Goal: Task Accomplishment & Management: Use online tool/utility

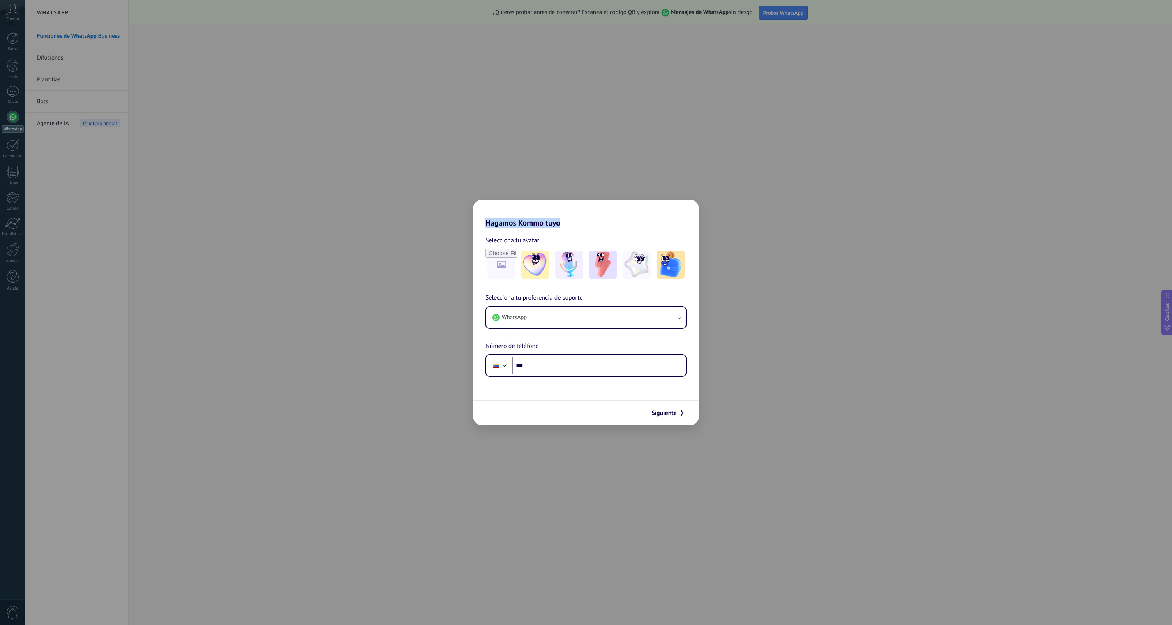
drag, startPoint x: 607, startPoint y: 217, endPoint x: 561, endPoint y: 226, distance: 46.5
click at [561, 226] on h2 "Hagamos Kommo tuyo" at bounding box center [586, 214] width 226 height 28
click at [549, 367] on input "***" at bounding box center [599, 366] width 174 height 18
type input "**********"
click at [680, 415] on icon "submit" at bounding box center [680, 412] width 5 height 5
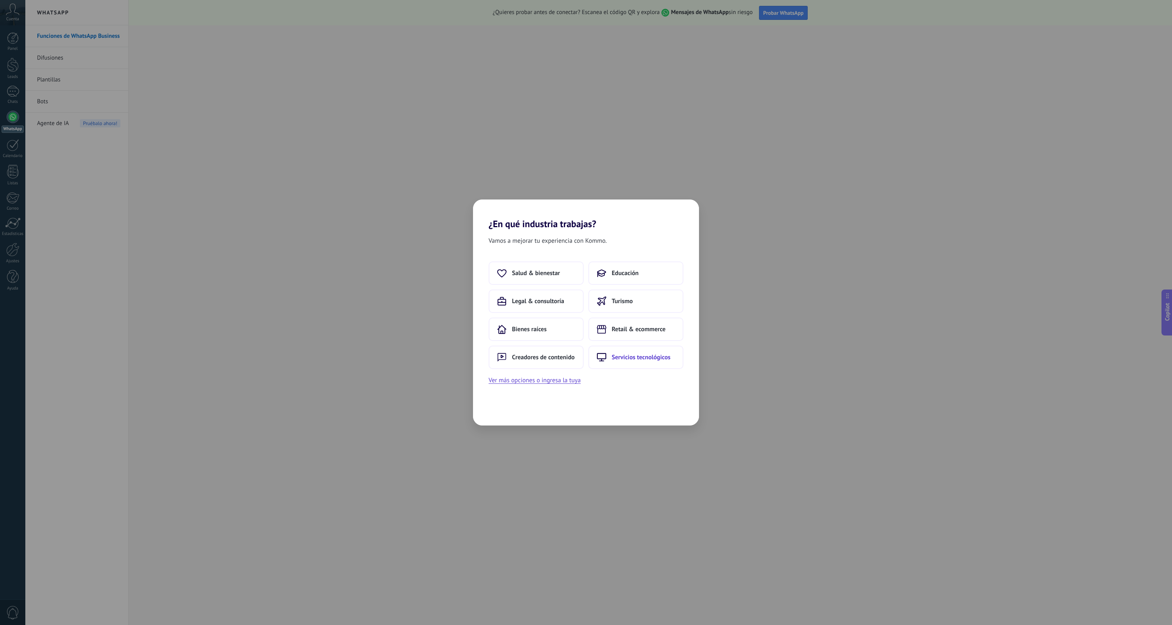
click at [647, 363] on button "Servicios tecnológicos" at bounding box center [635, 357] width 95 height 23
click at [680, 415] on icon "submit" at bounding box center [681, 413] width 6 height 6
click at [672, 415] on span "Siguiente" at bounding box center [663, 412] width 25 height 5
click at [554, 277] on button "Agencia de marketing" at bounding box center [536, 272] width 95 height 23
click at [552, 272] on button "Solo yo" at bounding box center [536, 272] width 95 height 23
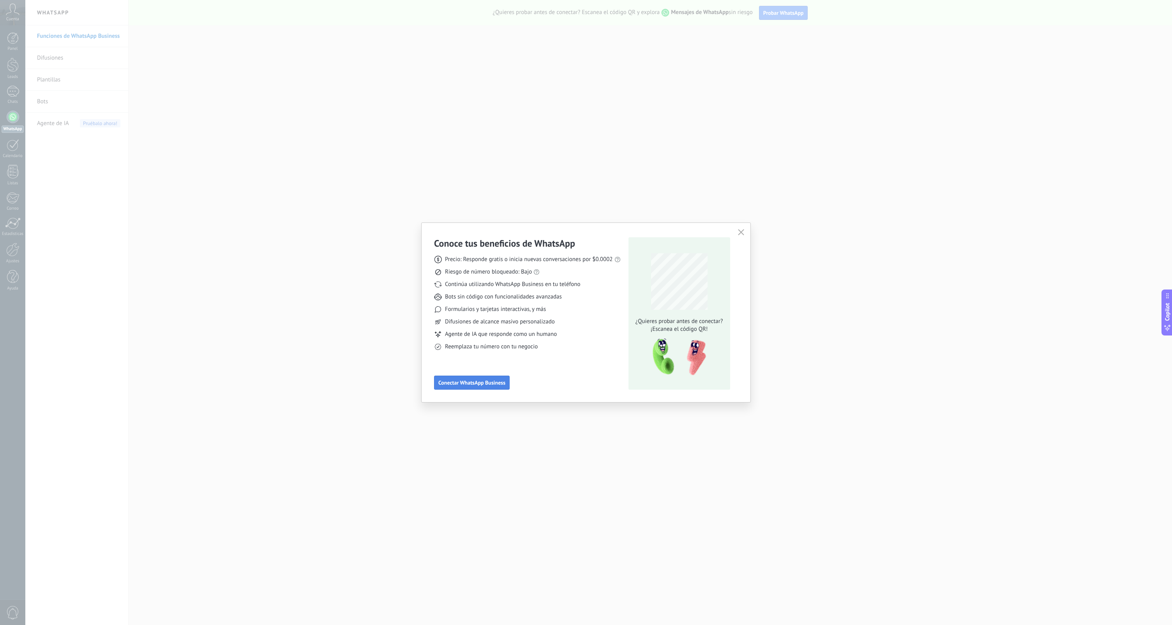
click at [484, 383] on span "Conectar WhatsApp Business" at bounding box center [471, 382] width 67 height 5
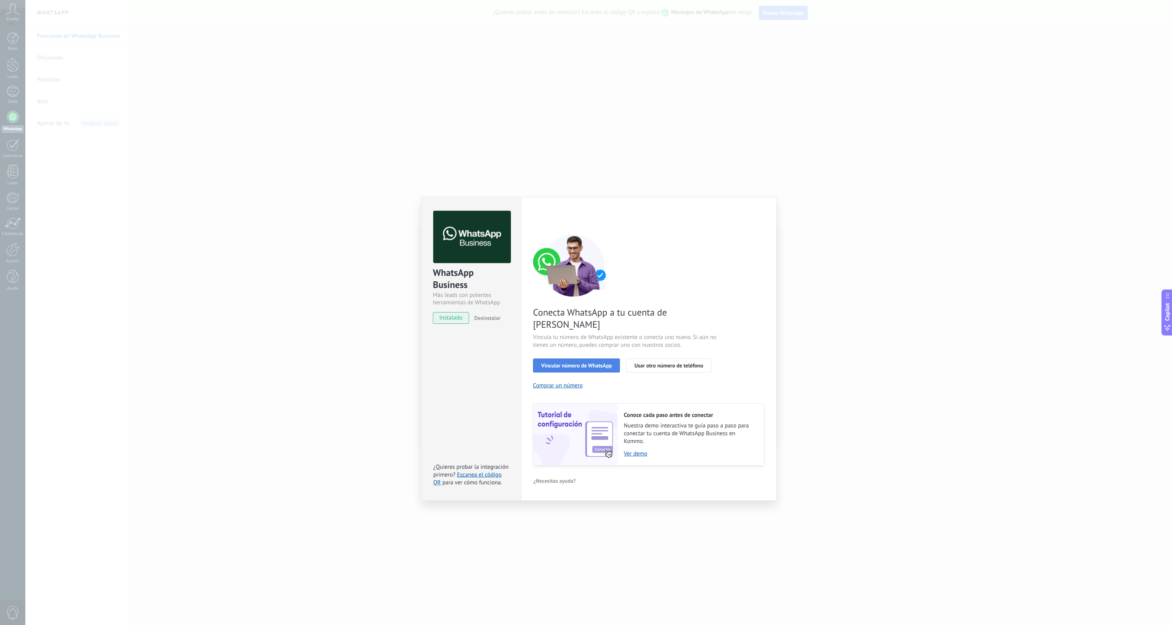
click at [596, 363] on span "Vincular número de WhatsApp" at bounding box center [576, 365] width 71 height 5
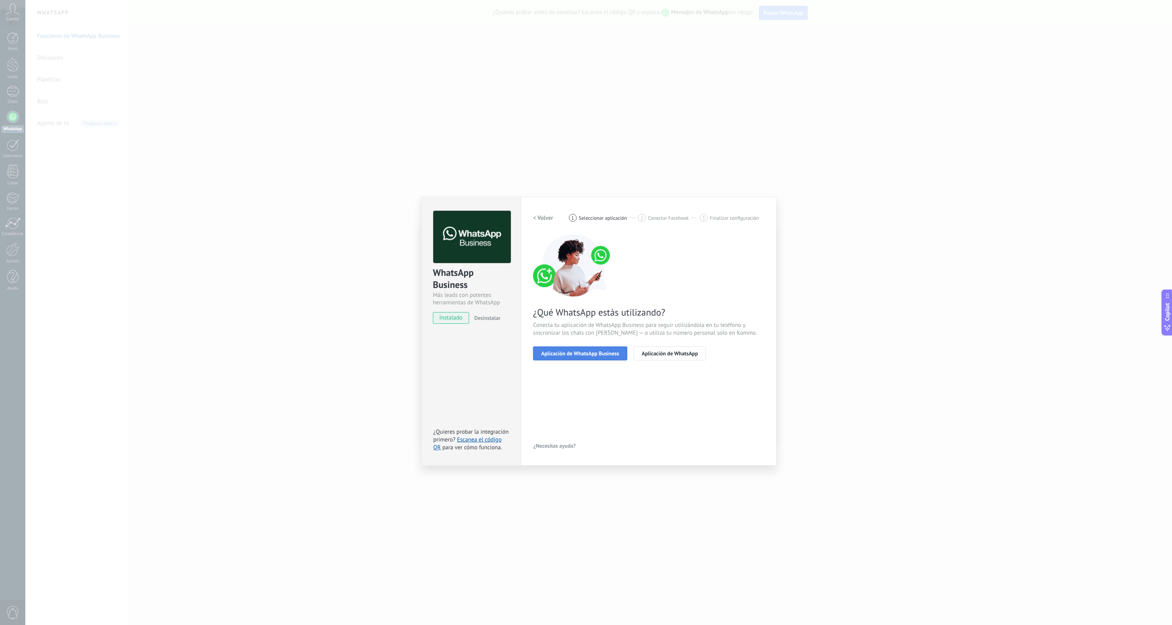
click at [605, 356] on span "Aplicación de WhatsApp Business" at bounding box center [580, 353] width 78 height 5
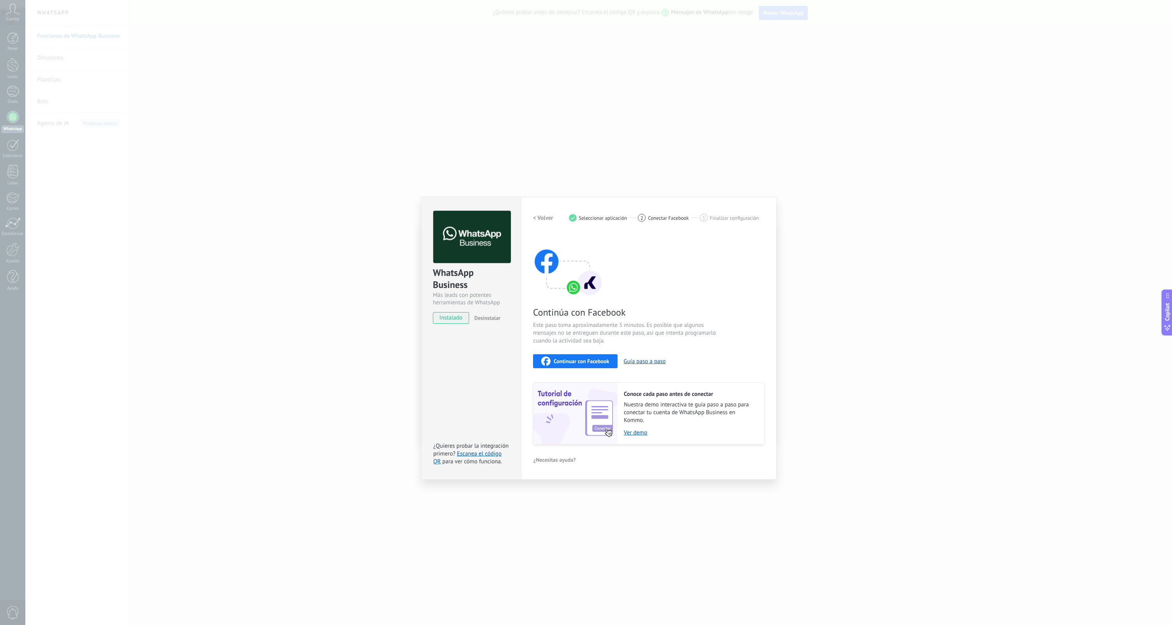
click at [583, 362] on span "Continuar con Facebook" at bounding box center [582, 360] width 56 height 5
click at [586, 362] on span "Continuar con Facebook" at bounding box center [582, 360] width 56 height 5
click at [459, 321] on span "instalado" at bounding box center [450, 318] width 35 height 12
click at [543, 217] on h2 "< Volver" at bounding box center [543, 217] width 20 height 7
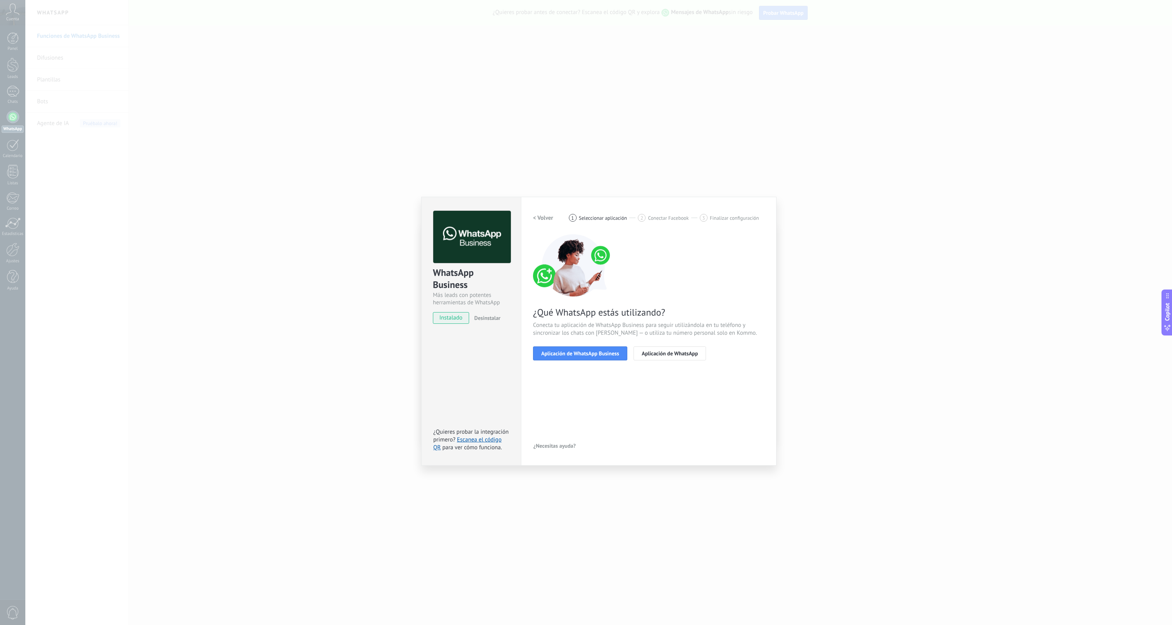
click at [543, 217] on h2 "< Volver" at bounding box center [543, 217] width 20 height 7
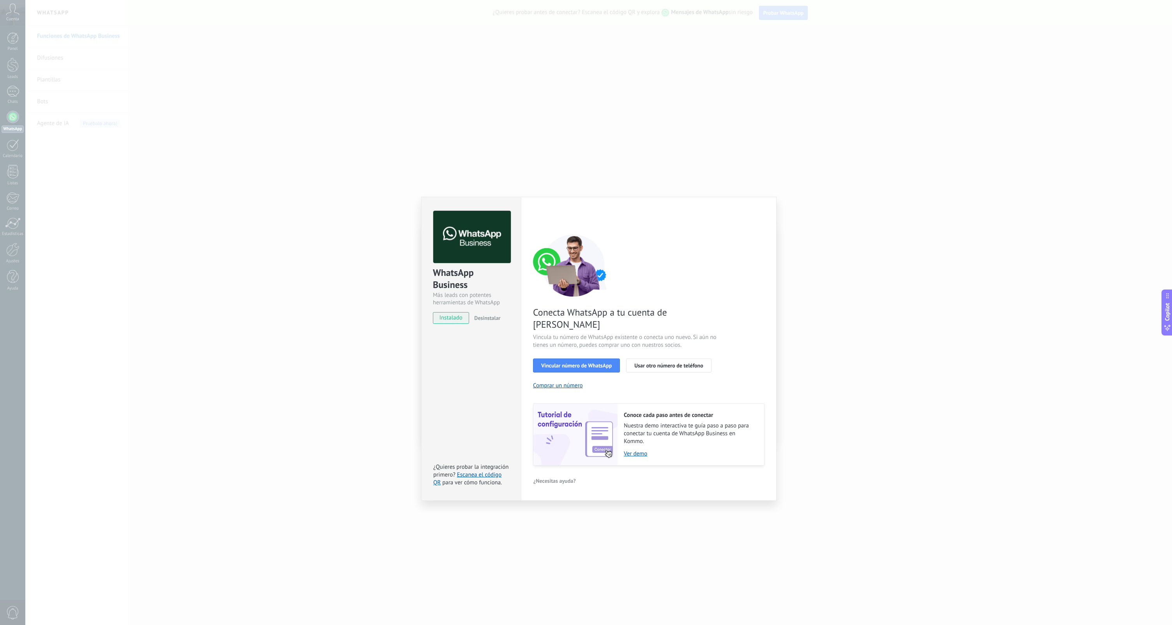
click at [851, 325] on div "WhatsApp Business Más leads con potentes herramientas de WhatsApp instalado Des…" at bounding box center [598, 312] width 1147 height 625
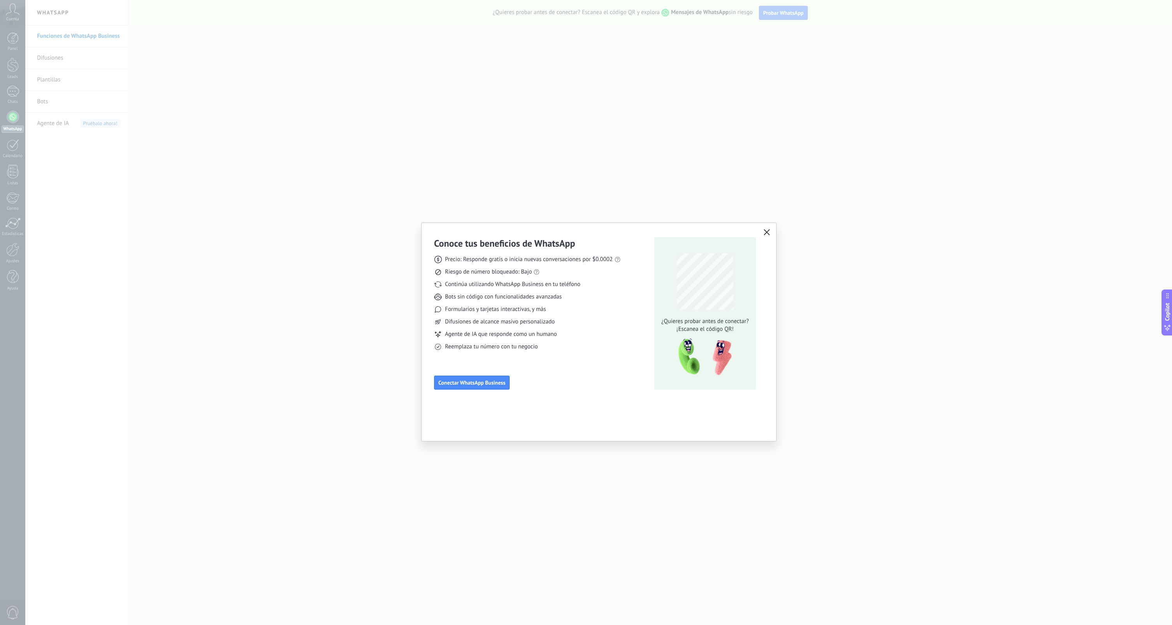
click at [46, 92] on div "Conoce tus beneficios de WhatsApp Precio: Responde gratis o inicia nuevas conve…" at bounding box center [586, 312] width 1172 height 625
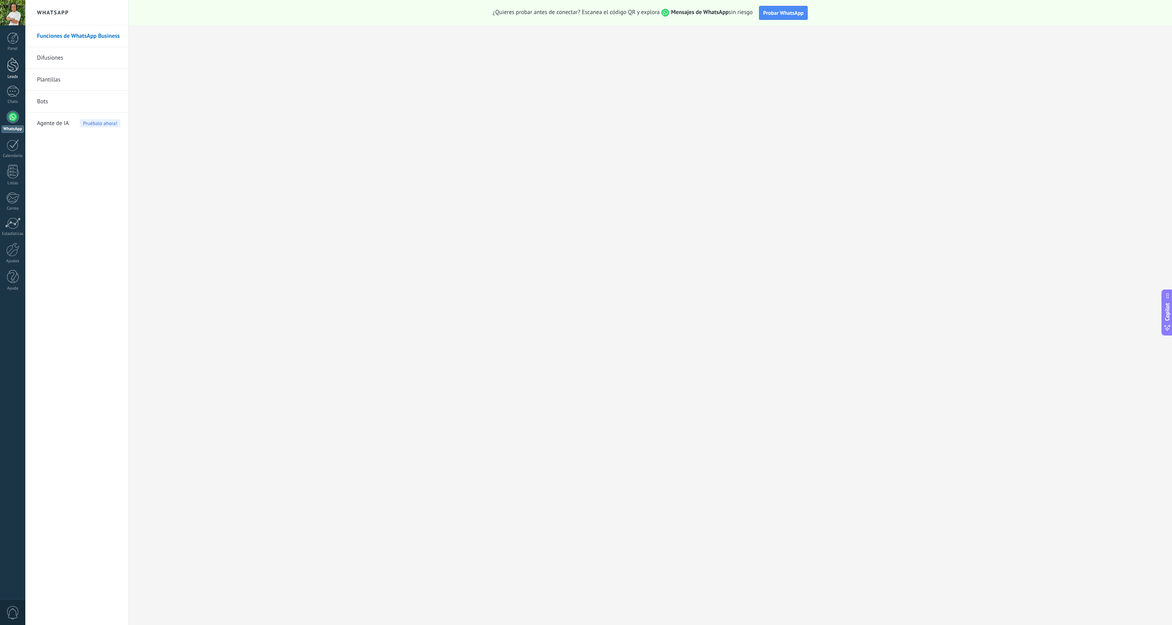
click at [16, 74] on link "Leads" at bounding box center [12, 69] width 25 height 22
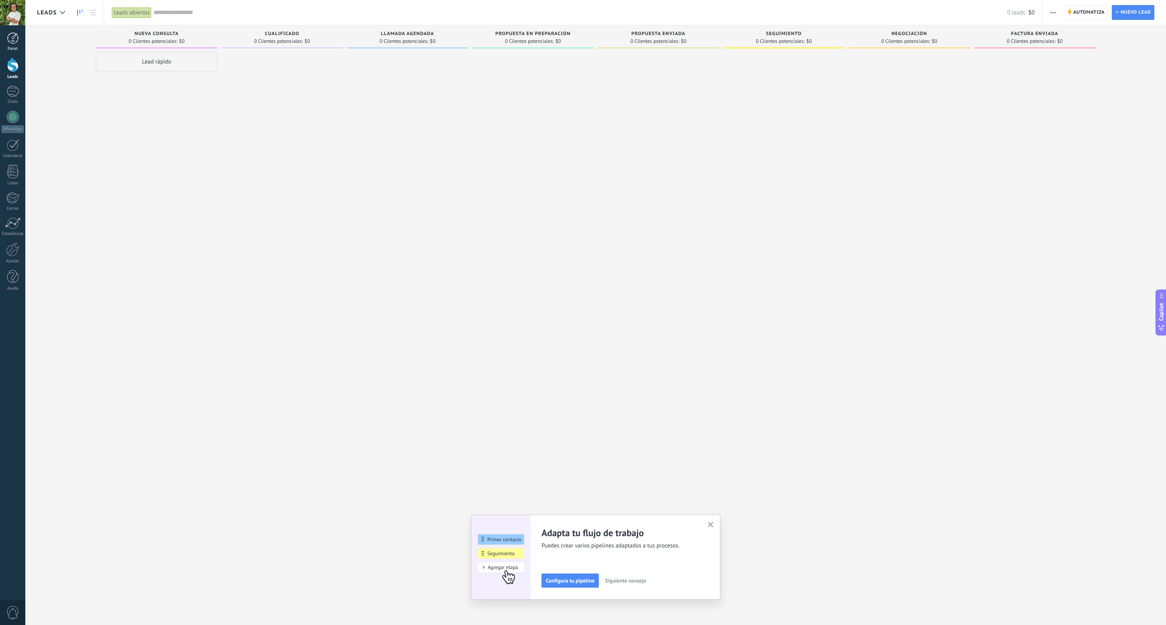
click at [18, 44] on link "Panel" at bounding box center [12, 41] width 25 height 19
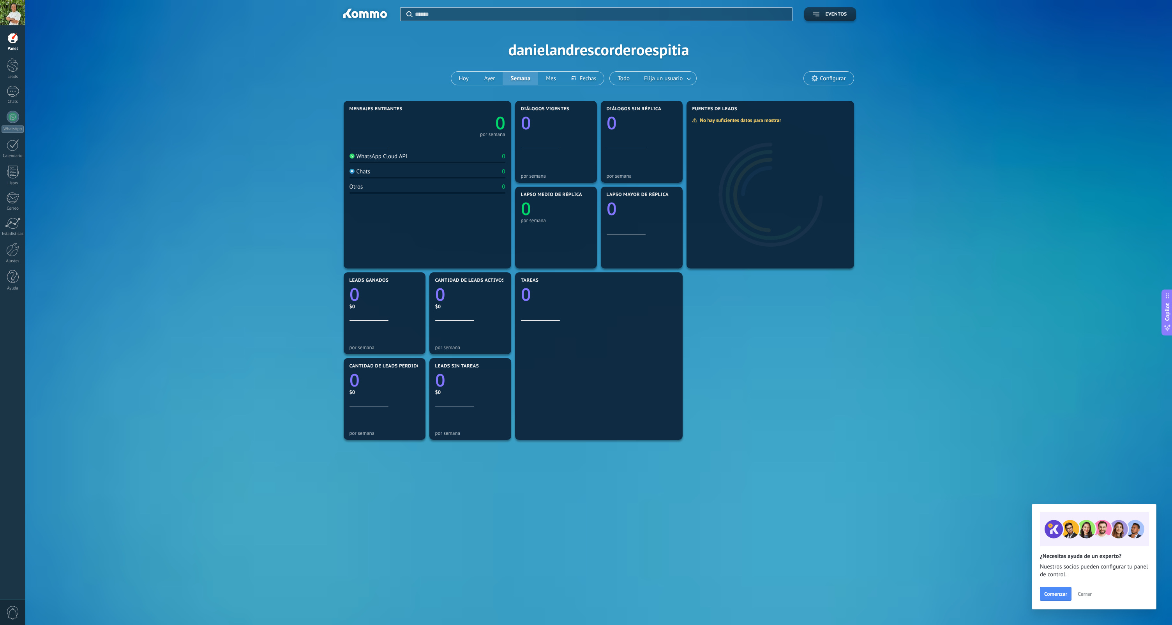
click at [18, 12] on div at bounding box center [12, 12] width 25 height 25
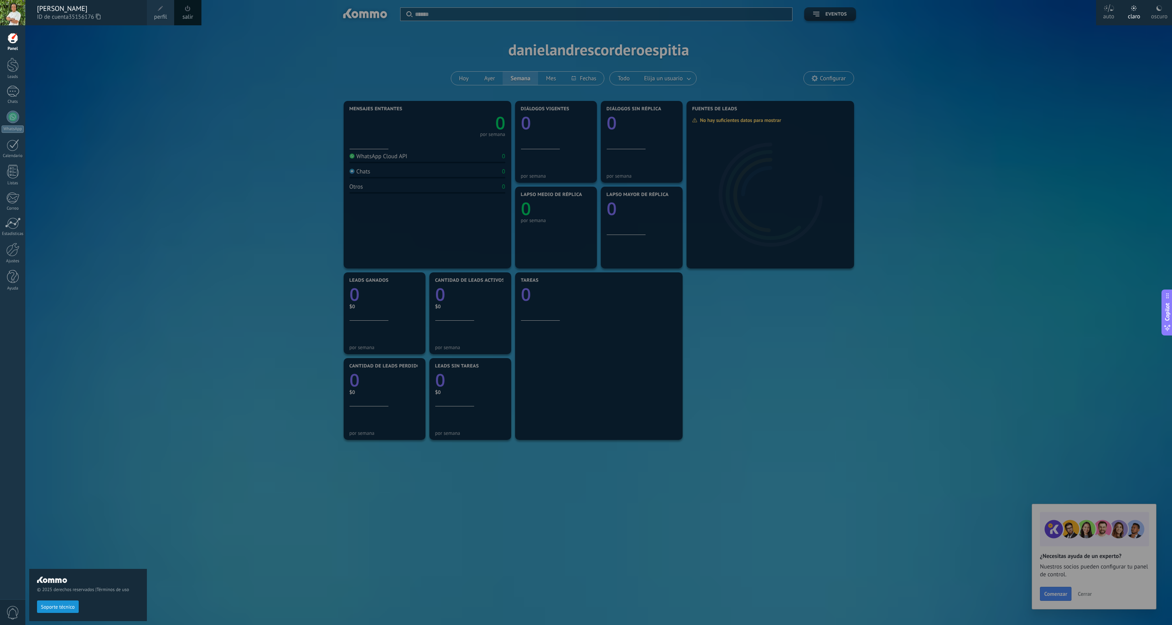
click at [833, 81] on div at bounding box center [611, 312] width 1172 height 625
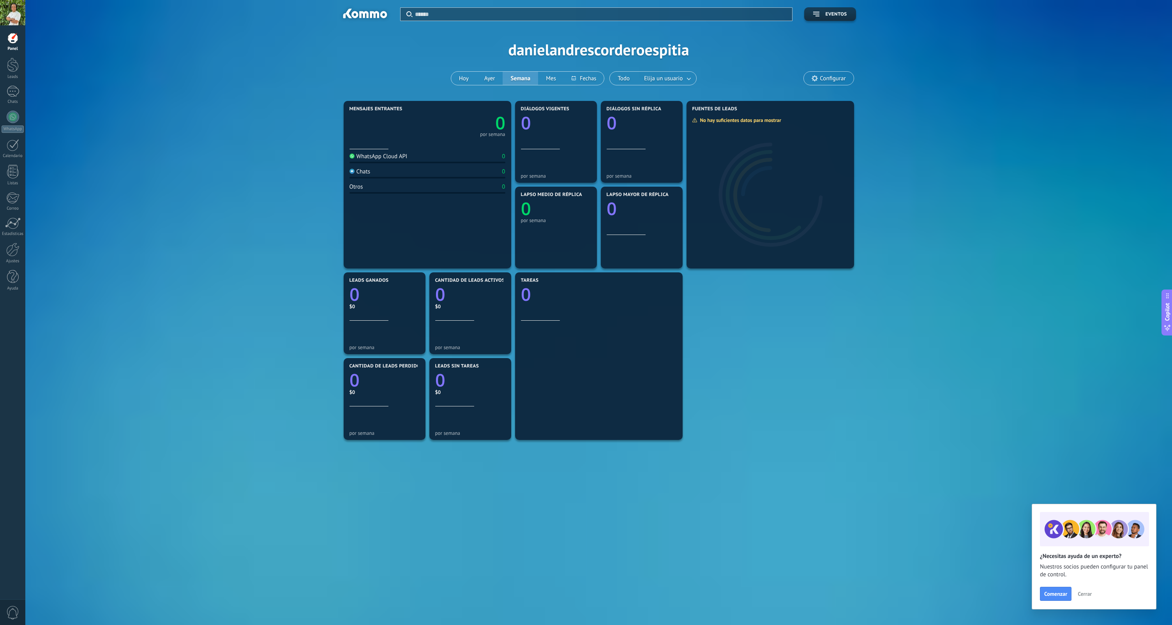
click at [833, 81] on span "Configurar" at bounding box center [833, 78] width 26 height 7
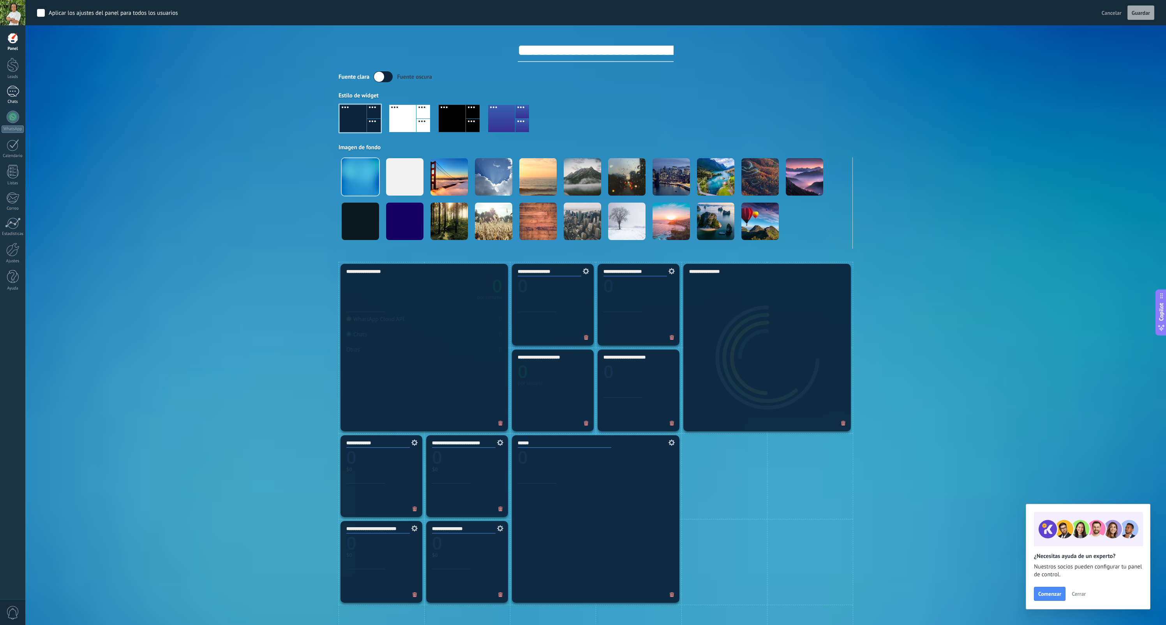
click at [16, 97] on link "Chats" at bounding box center [12, 95] width 25 height 19
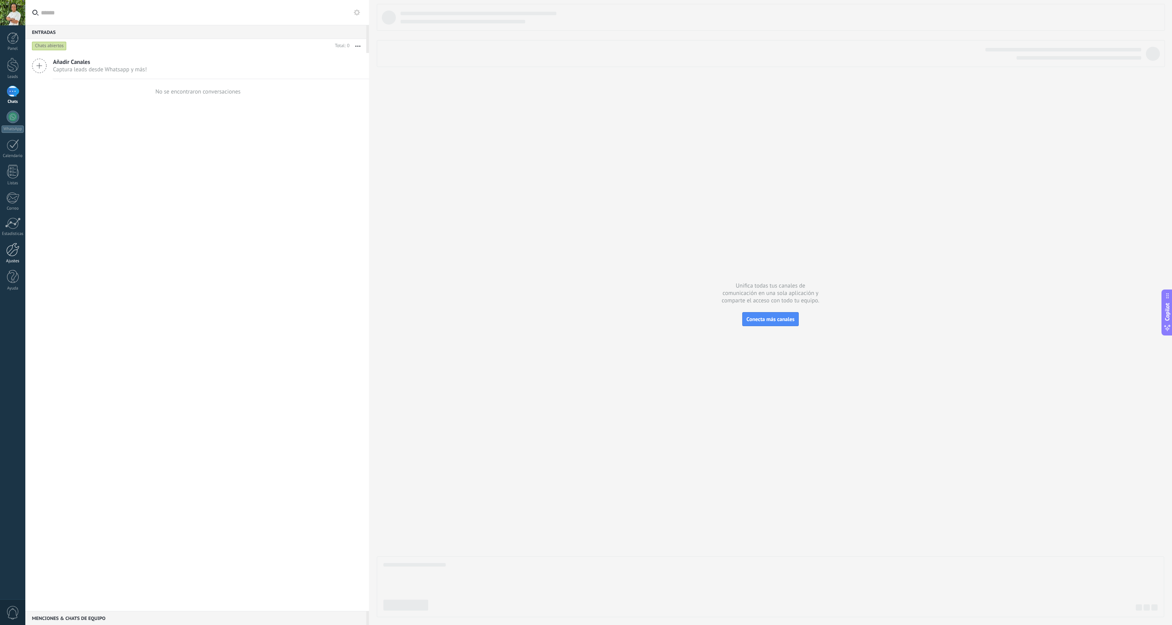
click at [17, 252] on div at bounding box center [12, 250] width 13 height 14
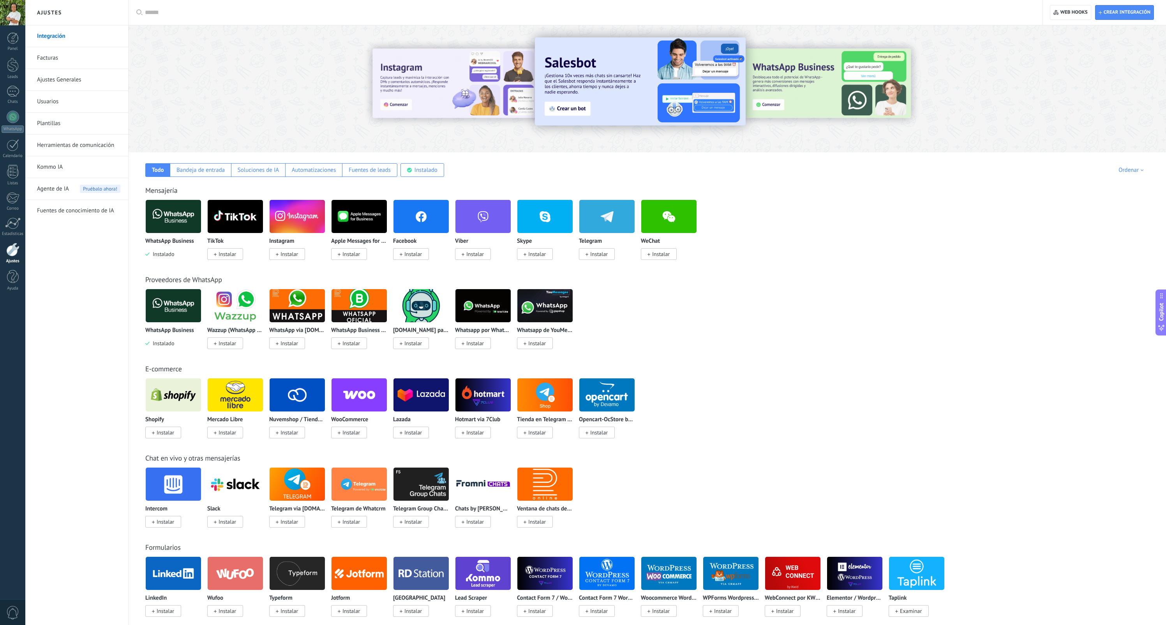
click at [64, 61] on link "Facturas" at bounding box center [78, 58] width 83 height 22
click at [55, 59] on link "Facturas" at bounding box center [78, 58] width 83 height 22
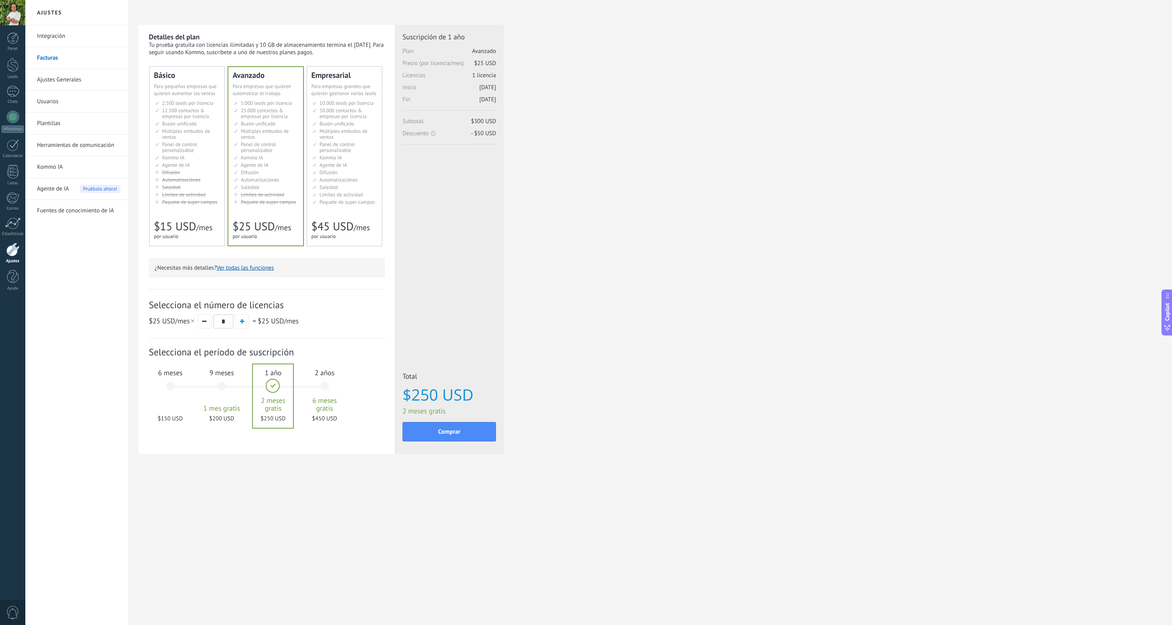
click at [199, 215] on div "Básico Для увеличения продаж в малом бизнесе For small businesses that want to …" at bounding box center [187, 156] width 75 height 179
click at [18, 118] on div at bounding box center [13, 117] width 12 height 12
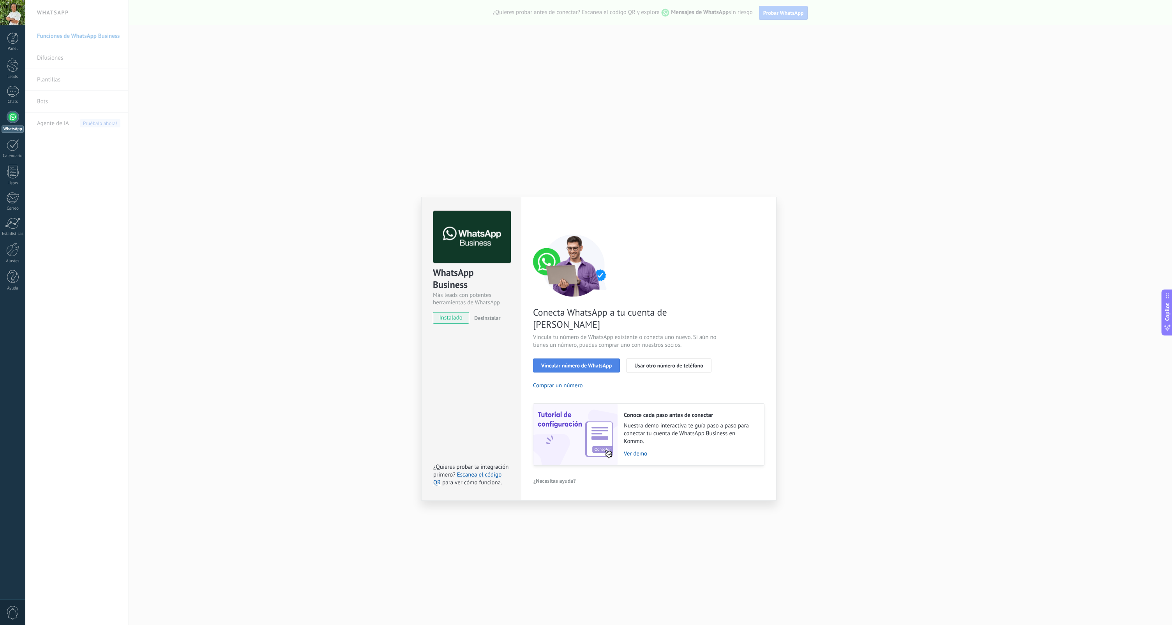
click at [590, 358] on button "Vincular número de WhatsApp" at bounding box center [576, 365] width 87 height 14
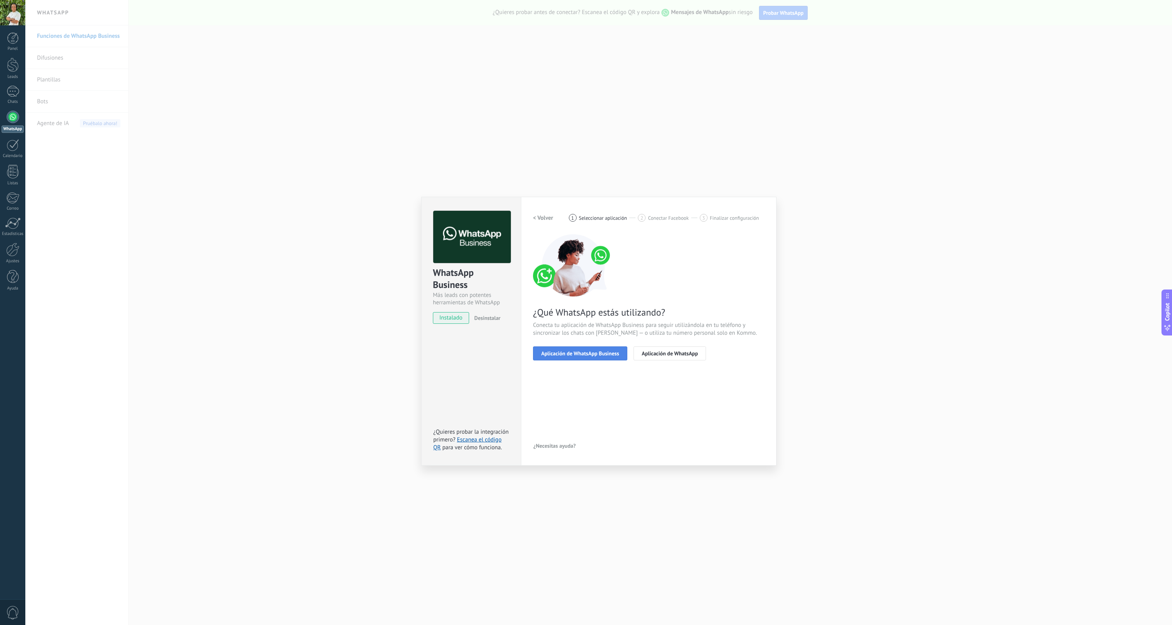
click at [588, 354] on span "Aplicación de WhatsApp Business" at bounding box center [580, 353] width 78 height 5
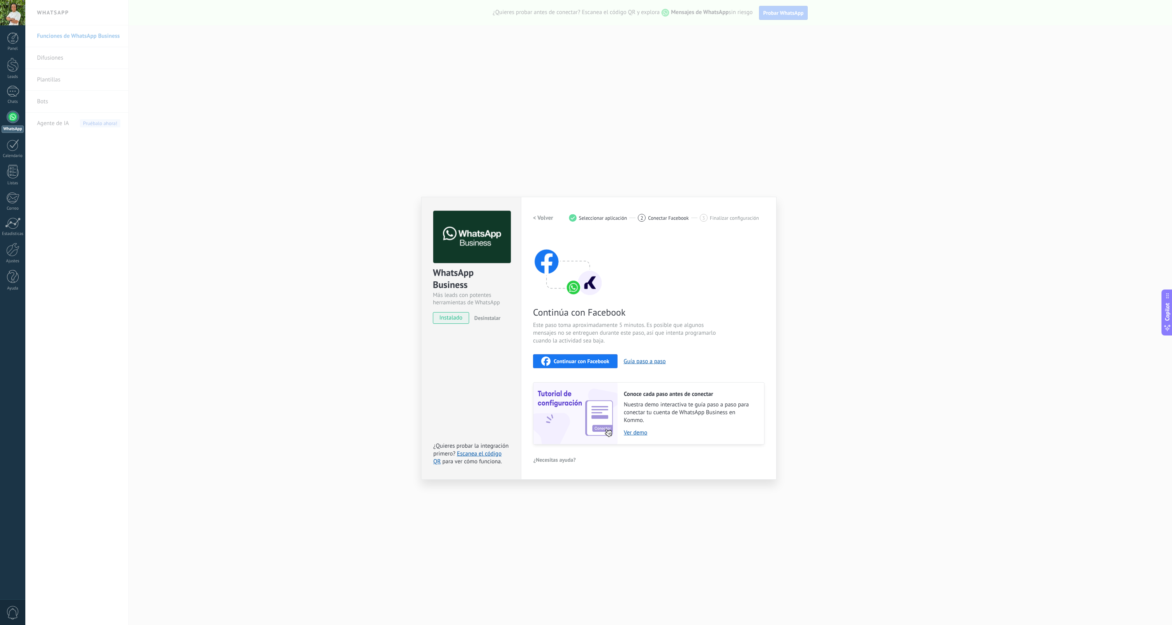
click at [592, 364] on span "Continuar con Facebook" at bounding box center [582, 360] width 56 height 5
click at [498, 320] on span "Desinstalar" at bounding box center [487, 317] width 26 height 7
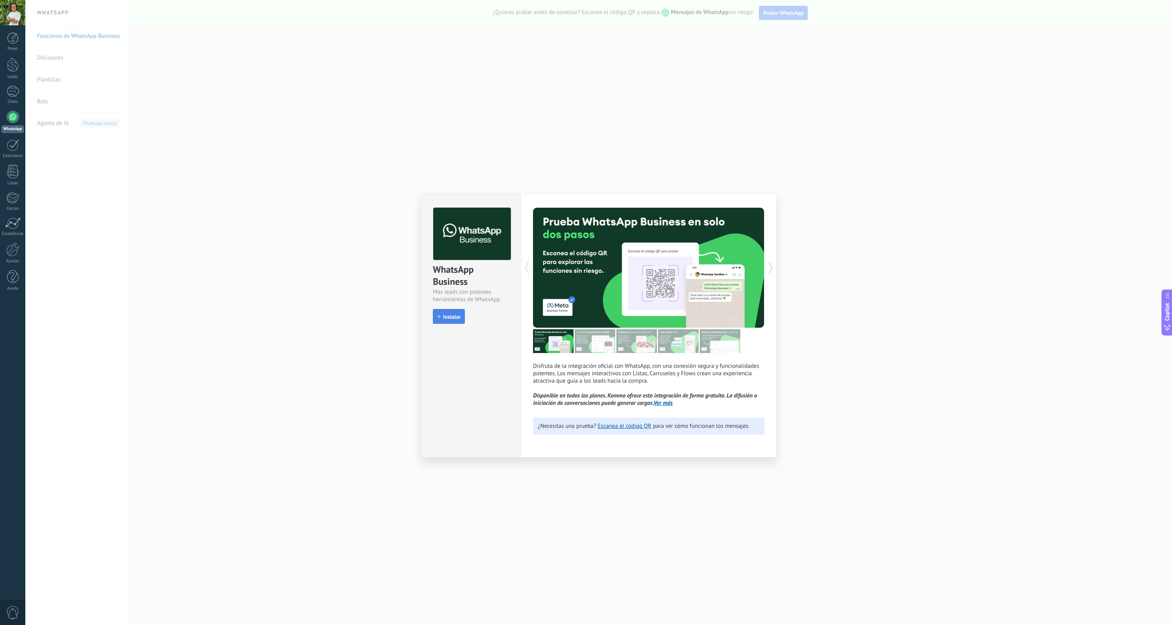
click at [452, 323] on button "Instalar" at bounding box center [449, 316] width 32 height 15
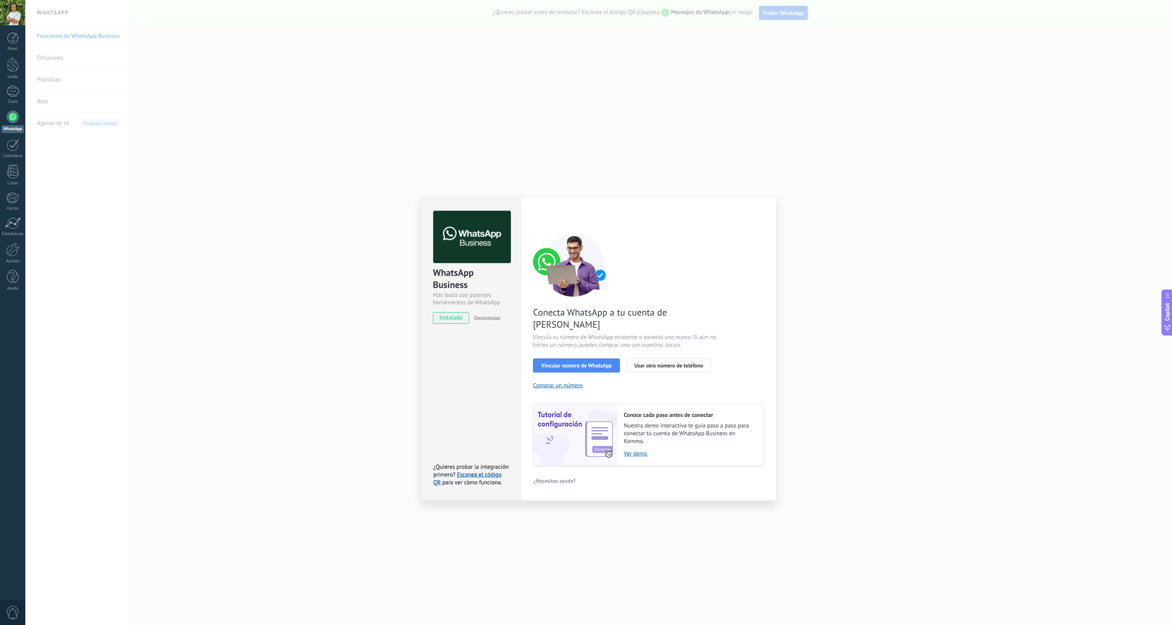
click at [674, 363] on span "Usar otro número de teléfono" at bounding box center [668, 365] width 69 height 5
click at [689, 363] on span "Usar otro número de teléfono" at bounding box center [668, 365] width 69 height 5
click at [635, 450] on link "Ver demo" at bounding box center [690, 453] width 132 height 7
click at [597, 363] on span "Vincular número de WhatsApp" at bounding box center [576, 365] width 71 height 5
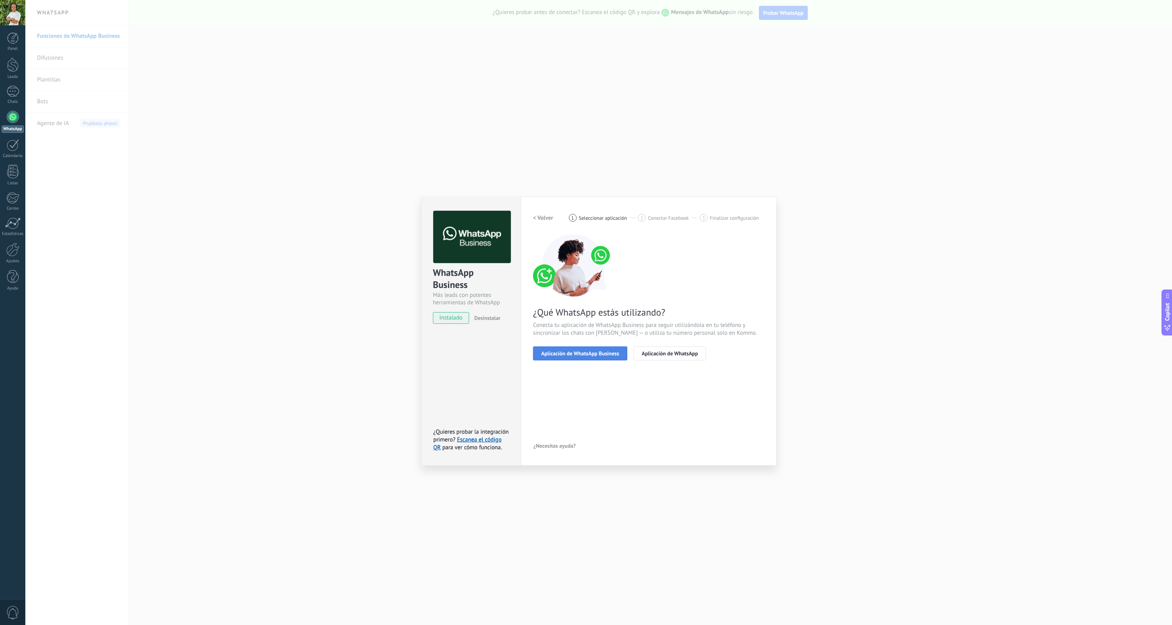
click at [602, 354] on span "Aplicación de WhatsApp Business" at bounding box center [580, 353] width 78 height 5
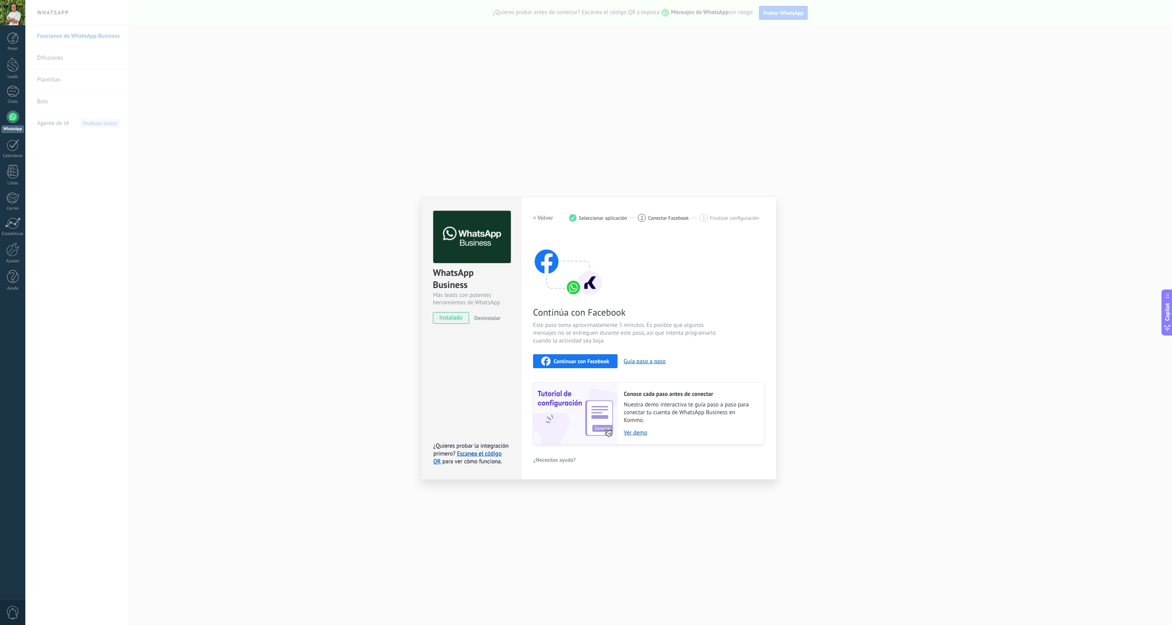
click at [595, 361] on span "Continuar con Facebook" at bounding box center [582, 360] width 56 height 5
click at [19, 118] on link "WhatsApp" at bounding box center [12, 122] width 25 height 22
click at [595, 361] on span "Continuar con Facebook" at bounding box center [582, 360] width 56 height 5
click at [576, 364] on div "Continuar con Facebook" at bounding box center [575, 361] width 68 height 9
